Goal: Task Accomplishment & Management: Manage account settings

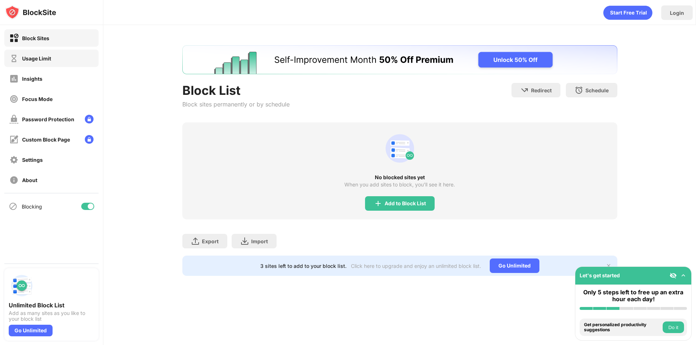
click at [72, 56] on div "Usage Limit" at bounding box center [51, 58] width 94 height 17
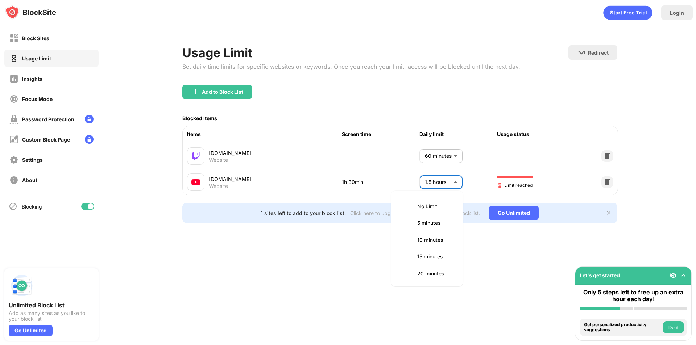
click at [444, 189] on body "Block Sites Usage Limit Insights Focus Mode Password Protection Custom Block Pa…" at bounding box center [348, 172] width 696 height 345
click at [432, 222] on p "60 minutes" at bounding box center [435, 222] width 37 height 8
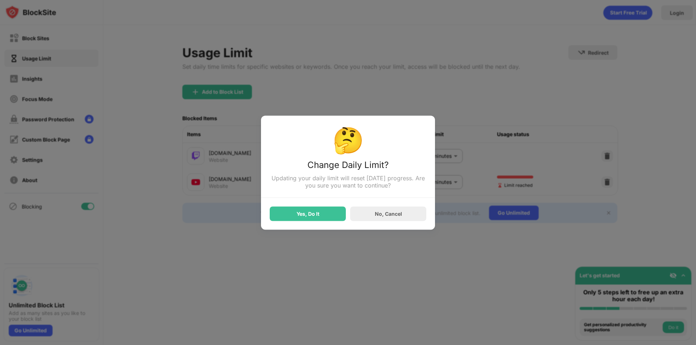
click at [321, 212] on div "Yes, Do It" at bounding box center [308, 214] width 76 height 14
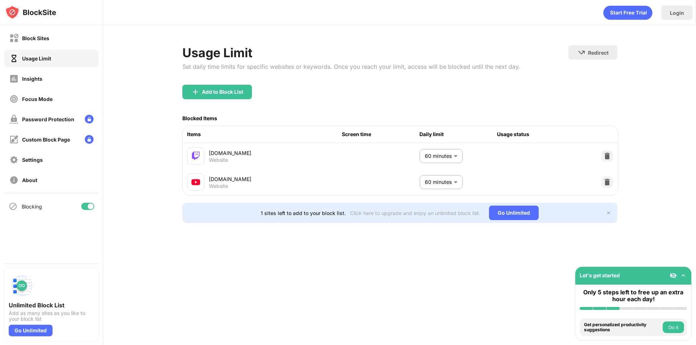
click at [447, 186] on body "Block Sites Usage Limit Insights Focus Mode Password Protection Custom Block Pa…" at bounding box center [348, 172] width 696 height 345
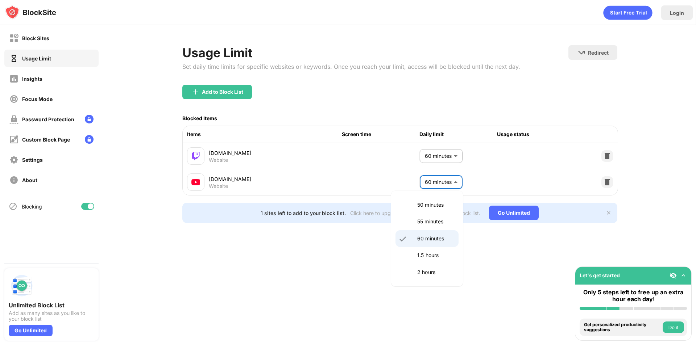
click at [437, 250] on li "1.5 hours" at bounding box center [426, 255] width 63 height 17
type input "**"
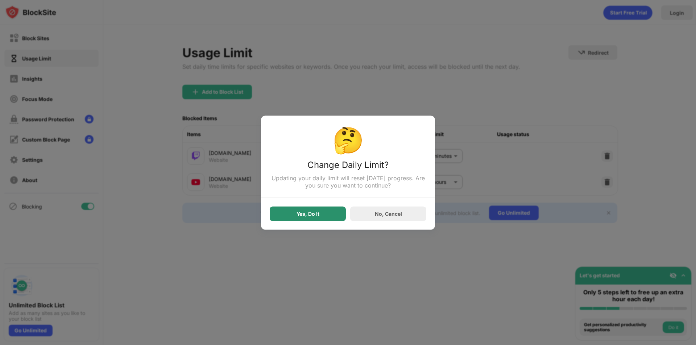
click at [287, 216] on div "Yes, Do It" at bounding box center [308, 214] width 76 height 14
